Goal: Task Accomplishment & Management: Use online tool/utility

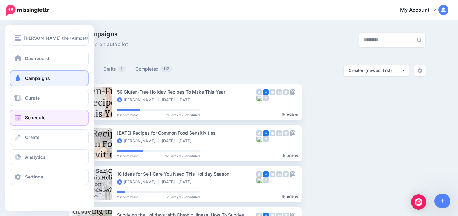
click at [34, 118] on span "Schedule" at bounding box center [35, 117] width 20 height 5
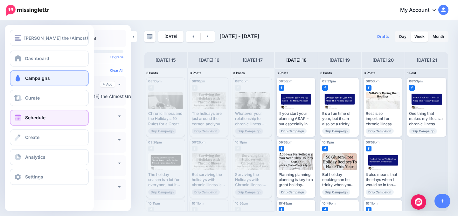
click at [32, 78] on span "Campaigns" at bounding box center [37, 77] width 25 height 5
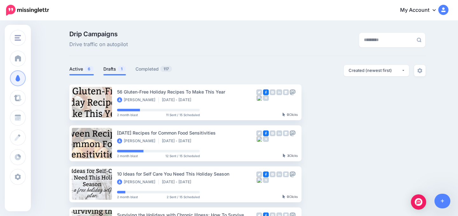
click at [104, 69] on link "Drafts 1" at bounding box center [114, 69] width 23 height 8
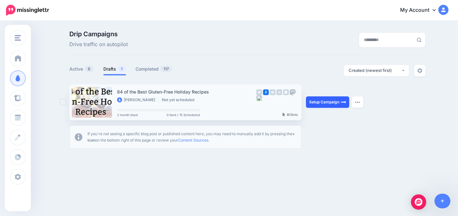
click at [316, 104] on link "Setup Campaign" at bounding box center [327, 101] width 43 height 11
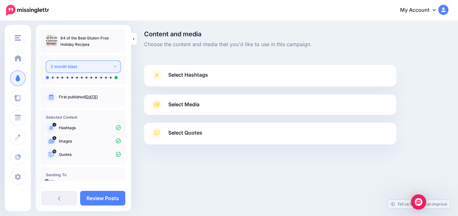
click at [97, 68] on div "2 month blast" at bounding box center [82, 66] width 63 height 7
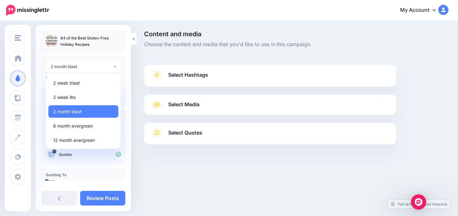
click at [151, 55] on div "Content and media Choose the content and media that you'd like to use in this c…" at bounding box center [270, 43] width 252 height 25
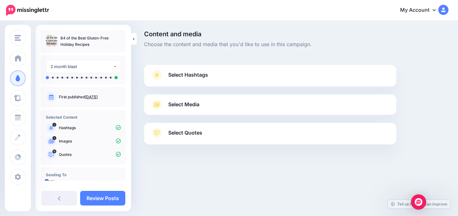
click at [193, 74] on span "Select Hashtags" at bounding box center [188, 75] width 40 height 9
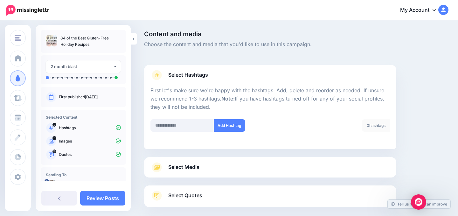
click at [312, 81] on link "Select Hashtags" at bounding box center [271, 78] width 240 height 17
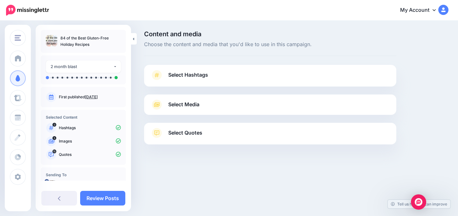
click at [307, 101] on link "Select Media" at bounding box center [271, 105] width 240 height 10
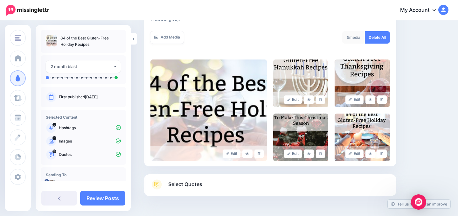
scroll to position [21, 0]
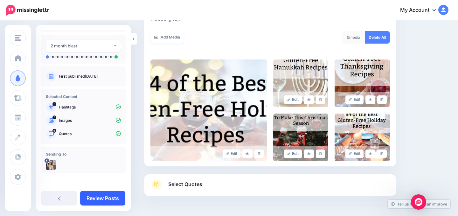
click at [101, 198] on link "Review Posts" at bounding box center [102, 198] width 45 height 15
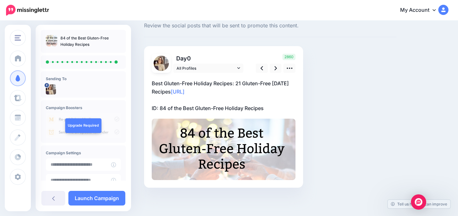
scroll to position [40, 0]
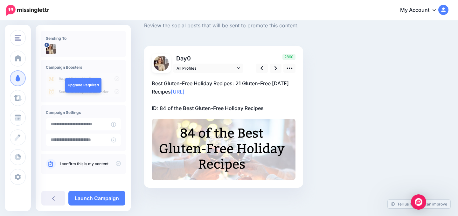
click at [116, 163] on icon at bounding box center [118, 163] width 5 height 5
click at [111, 200] on link "Launch Campaign" at bounding box center [96, 198] width 57 height 15
